Goal: Browse casually

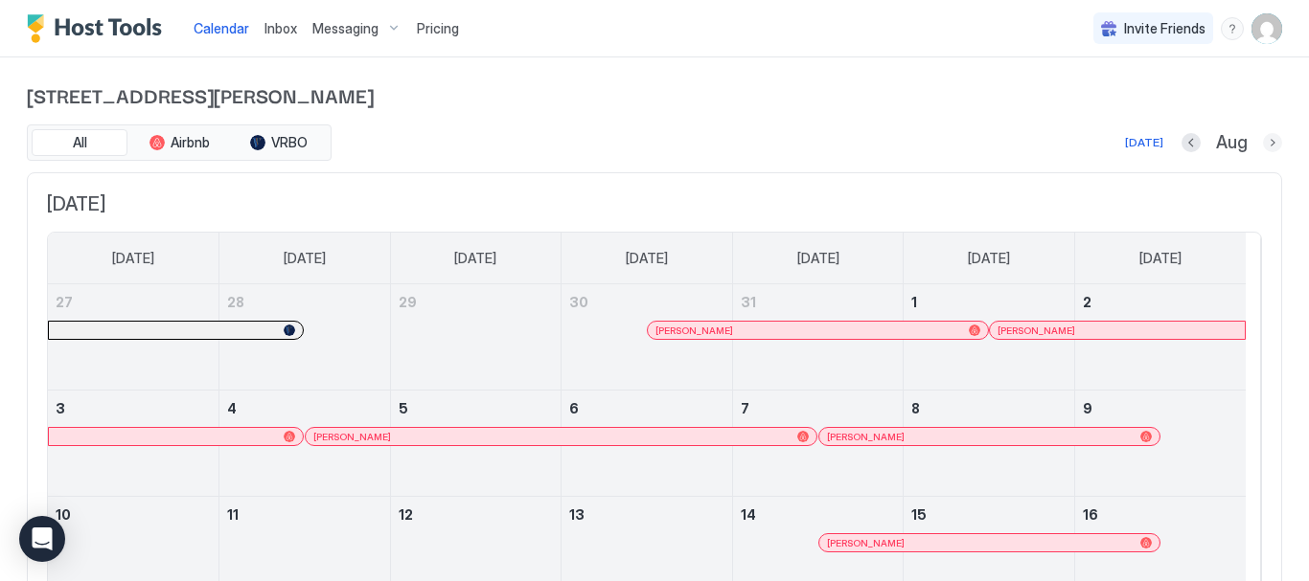
click at [1263, 149] on button "Next month" at bounding box center [1272, 142] width 19 height 19
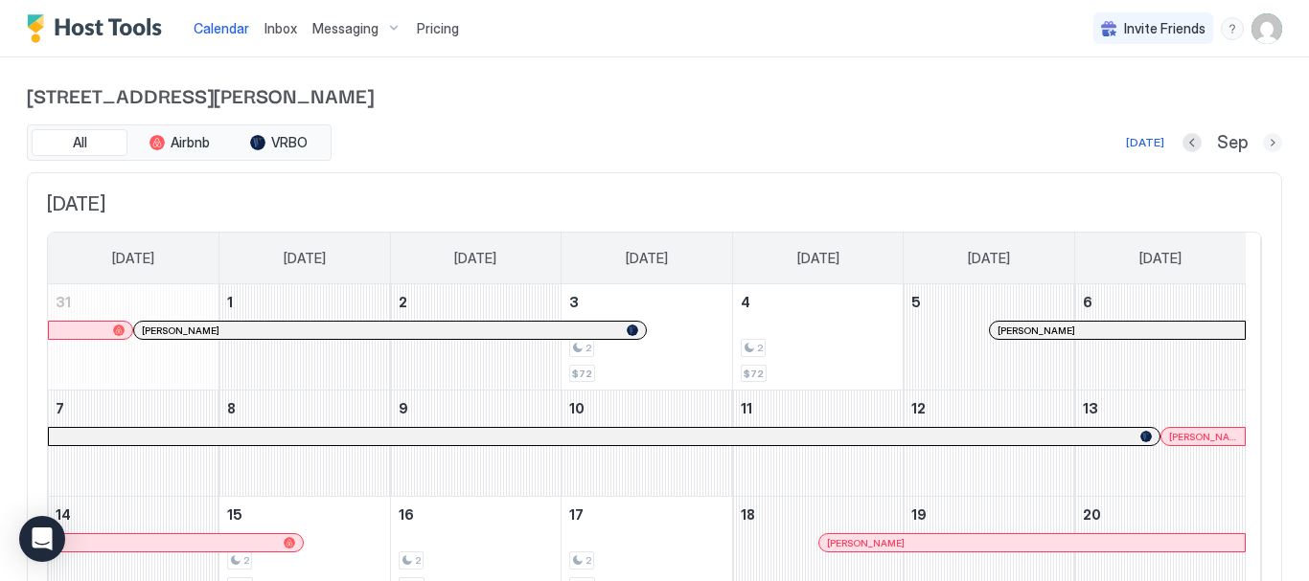
click at [1263, 142] on button "Next month" at bounding box center [1272, 142] width 19 height 19
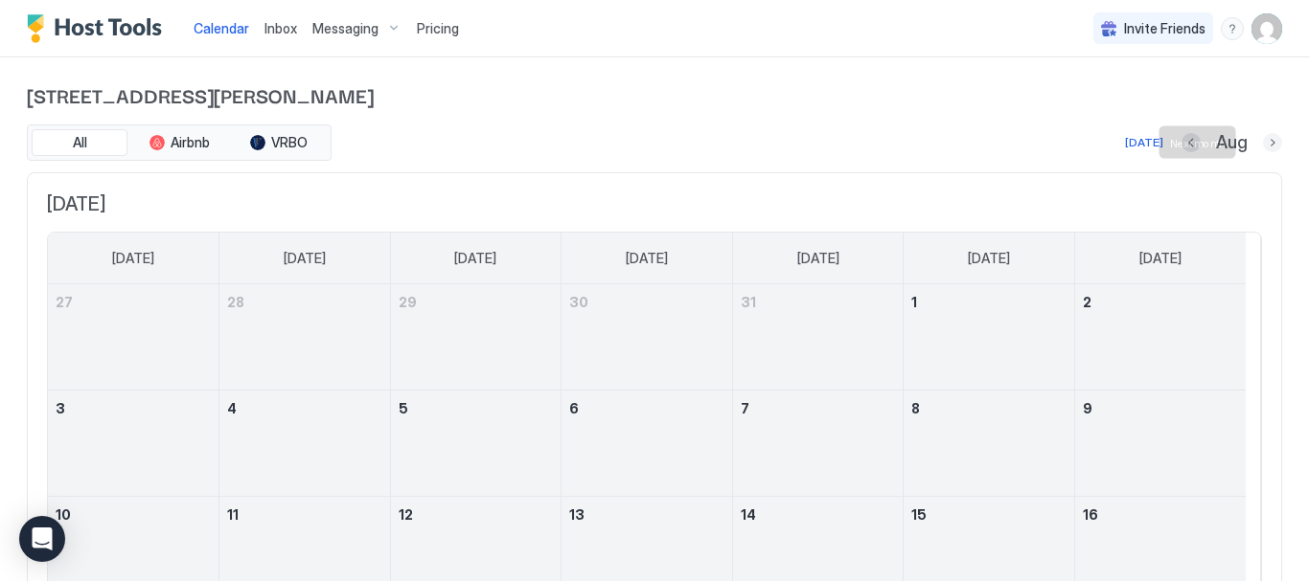
click at [1263, 144] on button "Next month" at bounding box center [1272, 142] width 19 height 19
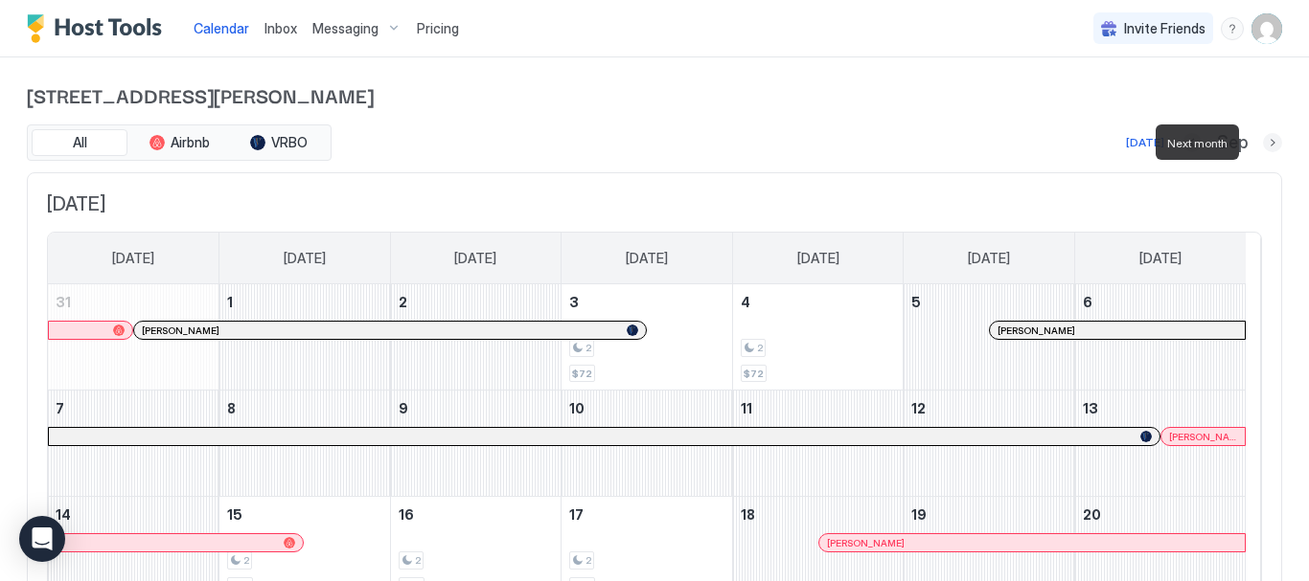
click at [1263, 147] on button "Next month" at bounding box center [1272, 142] width 19 height 19
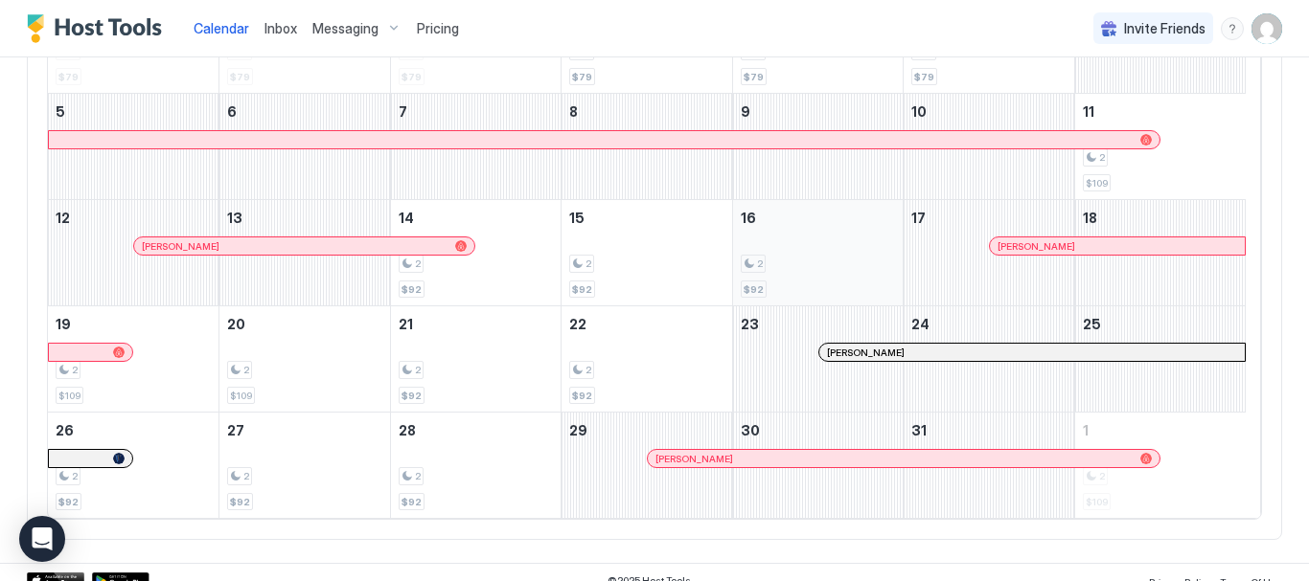
scroll to position [313, 0]
